Goal: Transaction & Acquisition: Purchase product/service

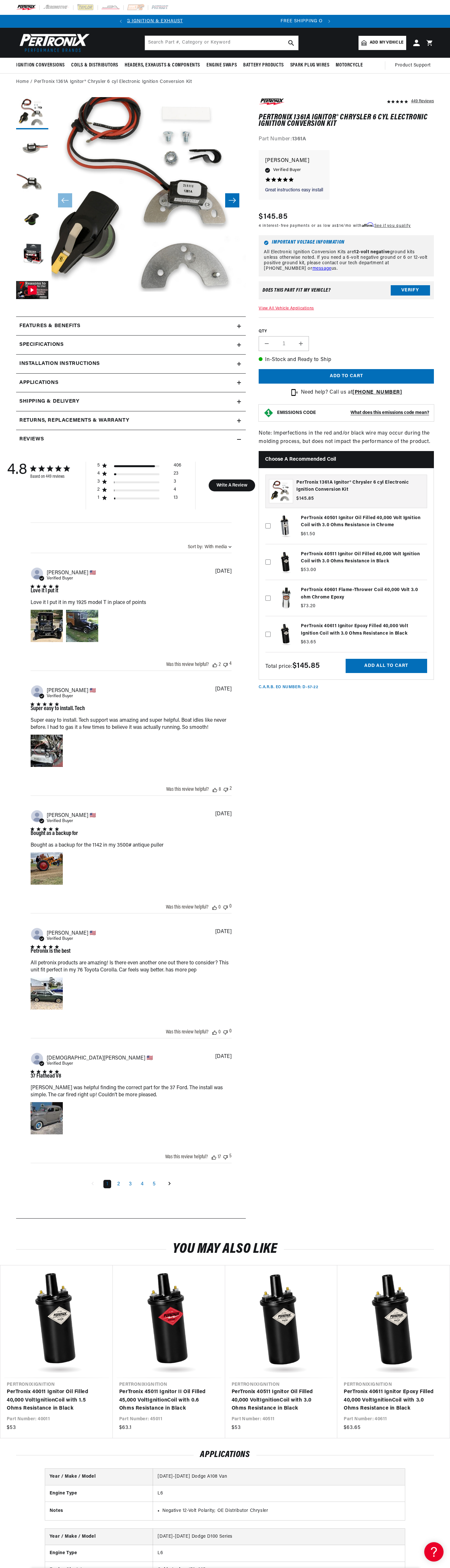
scroll to position [0, 196]
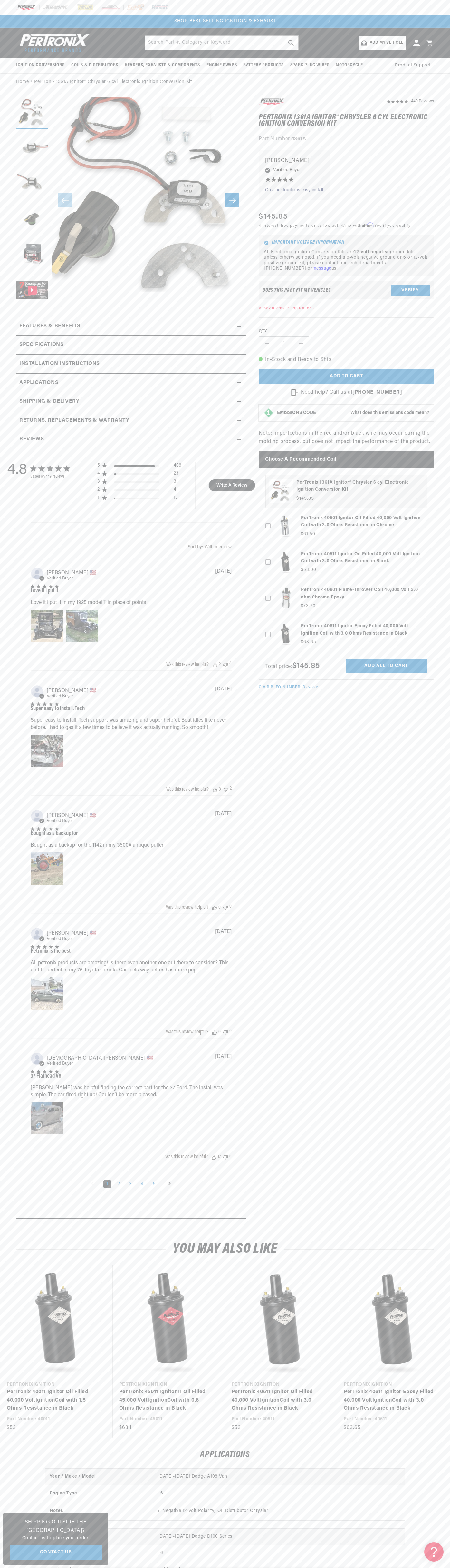
click at [438, 10] on div at bounding box center [225, 7] width 450 height 15
click at [434, 939] on section "449 Reviews" at bounding box center [225, 660] width 450 height 1138
click at [134, 1567] on html "Skip to content Your cart Your cart is empty Get the right parts the first time…" at bounding box center [225, 784] width 450 height 1568
click at [15, 403] on section "449 Reviews" at bounding box center [225, 660] width 450 height 1138
